Goal: Information Seeking & Learning: Learn about a topic

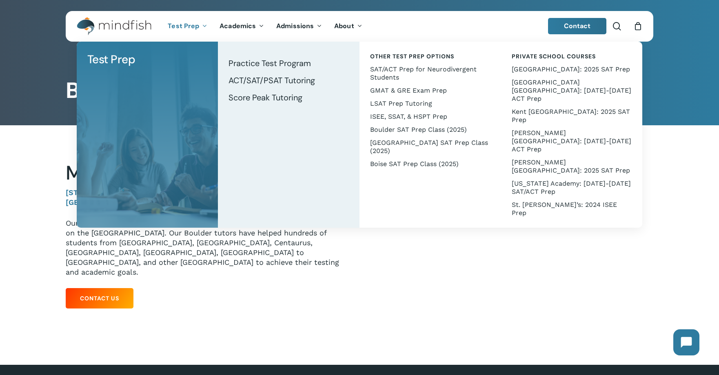
click at [202, 26] on icon "Main Menu" at bounding box center [203, 25] width 3 height 7
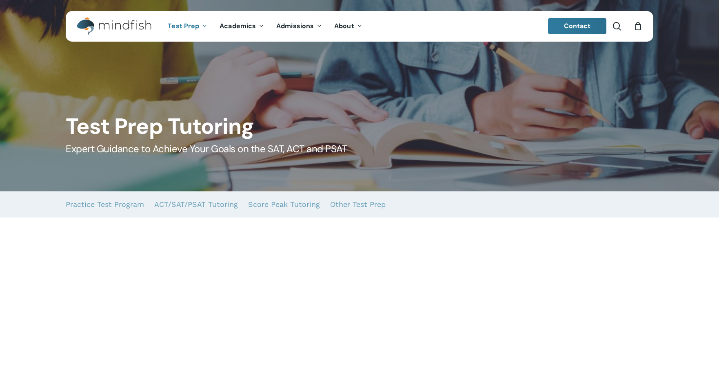
click at [202, 26] on icon "Main Menu" at bounding box center [203, 25] width 3 height 7
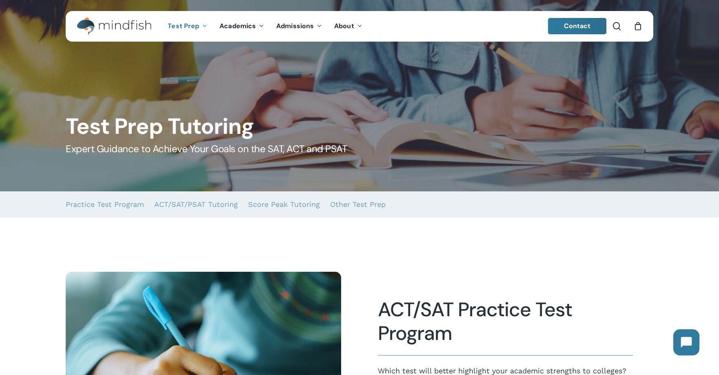
click at [195, 28] on span "Test Prep" at bounding box center [183, 26] width 31 height 9
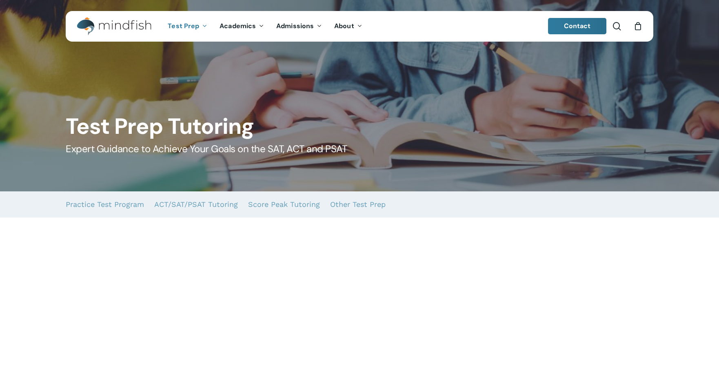
click at [195, 28] on span "Test Prep" at bounding box center [183, 26] width 31 height 9
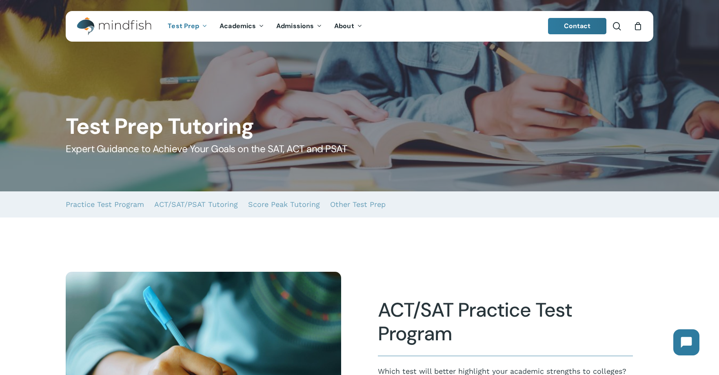
click at [194, 24] on span "Test Prep" at bounding box center [183, 26] width 31 height 9
